Goal: Task Accomplishment & Management: Complete application form

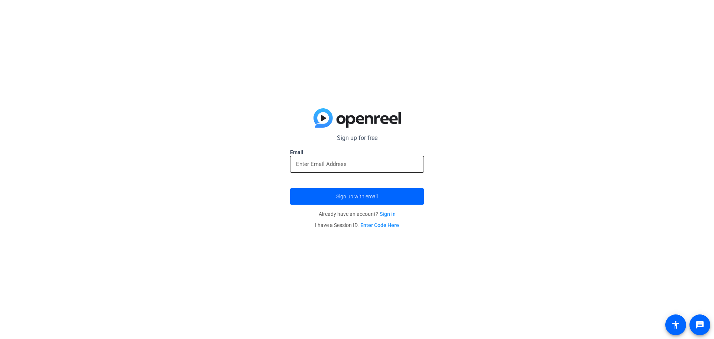
click at [318, 167] on input "email" at bounding box center [357, 163] width 122 height 9
type input "eris.vanmayhem@gmail.com"
click at [378, 200] on span "submit" at bounding box center [357, 196] width 134 height 18
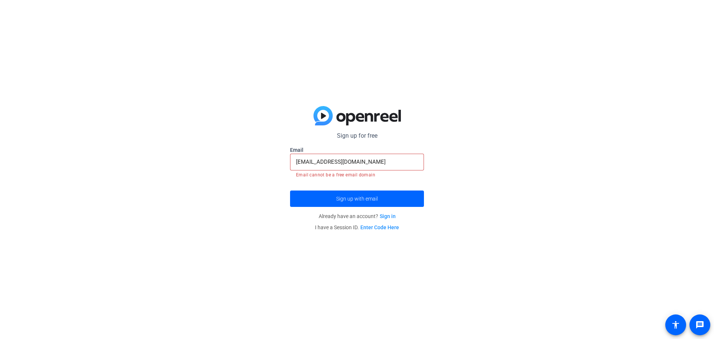
click at [439, 174] on div "Sign up for free eris.vanmayhem@gmail.com Email eris.vanmayhem@gmail.com Email …" at bounding box center [357, 169] width 714 height 339
